Goal: Find specific page/section: Find specific page/section

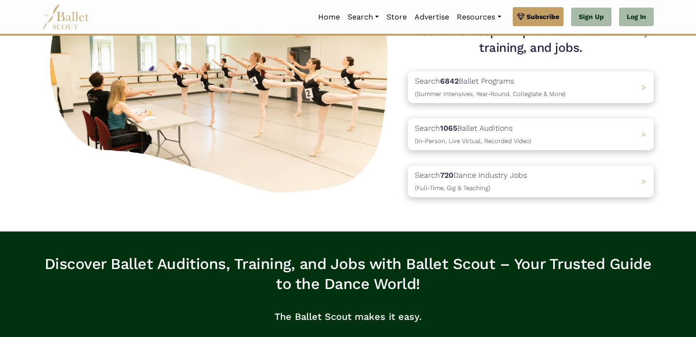
scroll to position [110, 0]
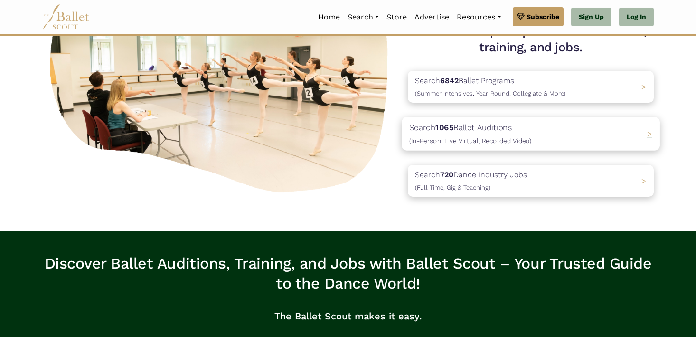
click at [507, 128] on p "Search 1065 Ballet Auditions (In-Person, Live Virtual, Recorded Video)" at bounding box center [470, 134] width 122 height 26
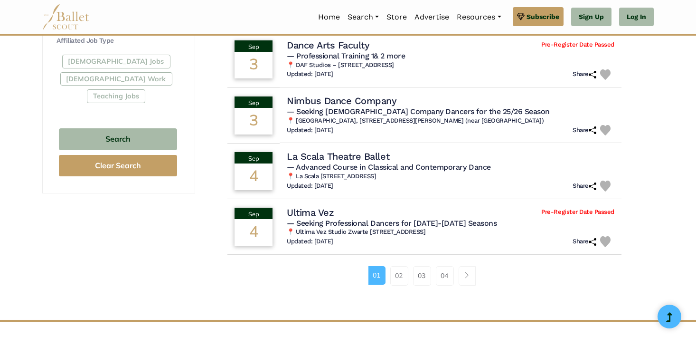
scroll to position [682, 0]
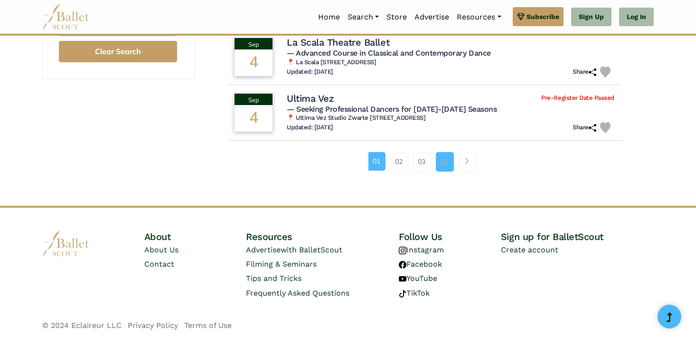
click at [439, 161] on link "04" at bounding box center [445, 161] width 18 height 19
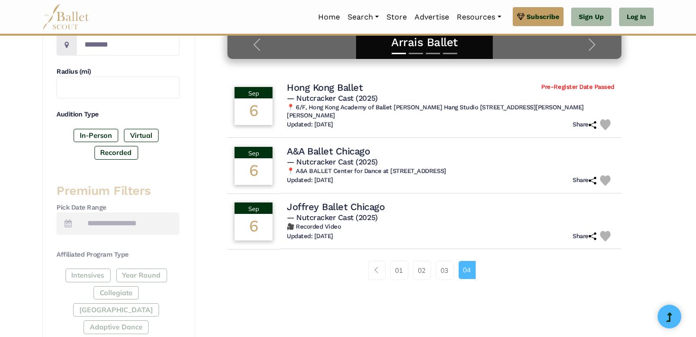
scroll to position [247, 0]
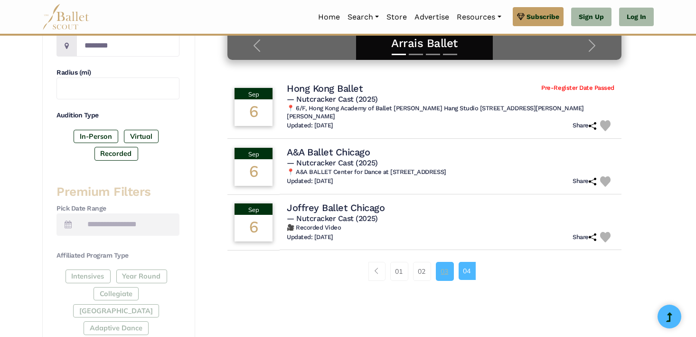
click at [447, 262] on link "03" at bounding box center [445, 271] width 18 height 19
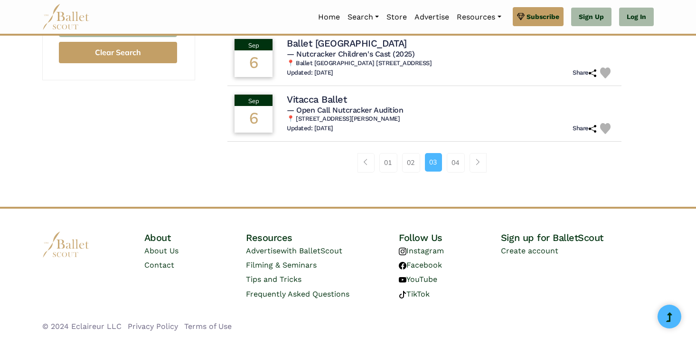
scroll to position [682, 0]
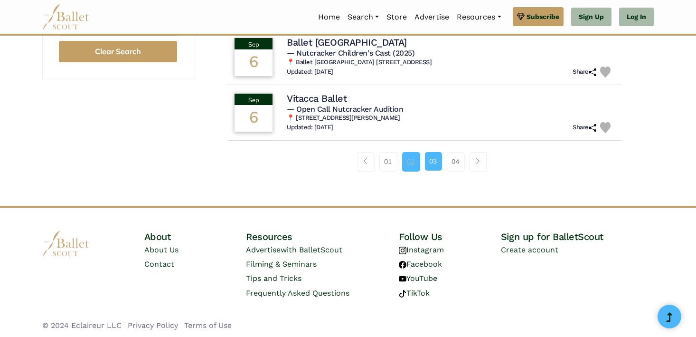
click at [418, 164] on link "02" at bounding box center [411, 161] width 18 height 19
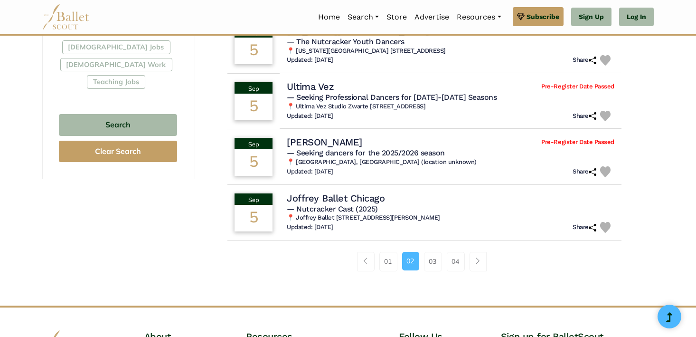
scroll to position [584, 0]
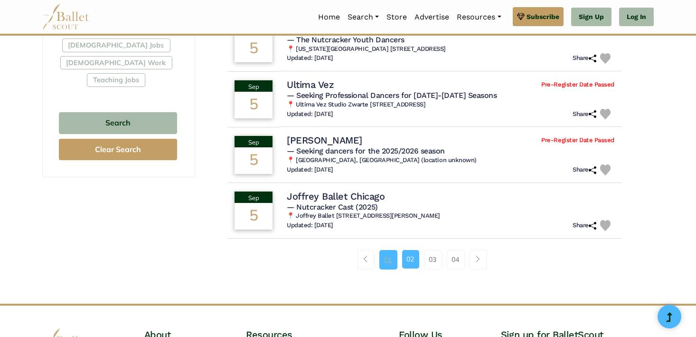
click at [388, 260] on link "01" at bounding box center [389, 259] width 18 height 19
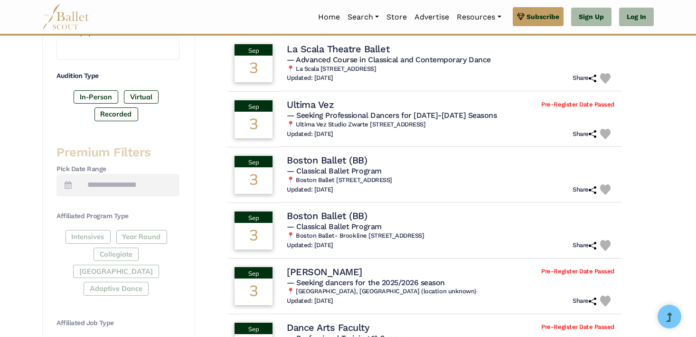
scroll to position [287, 0]
